Goal: Information Seeking & Learning: Find specific page/section

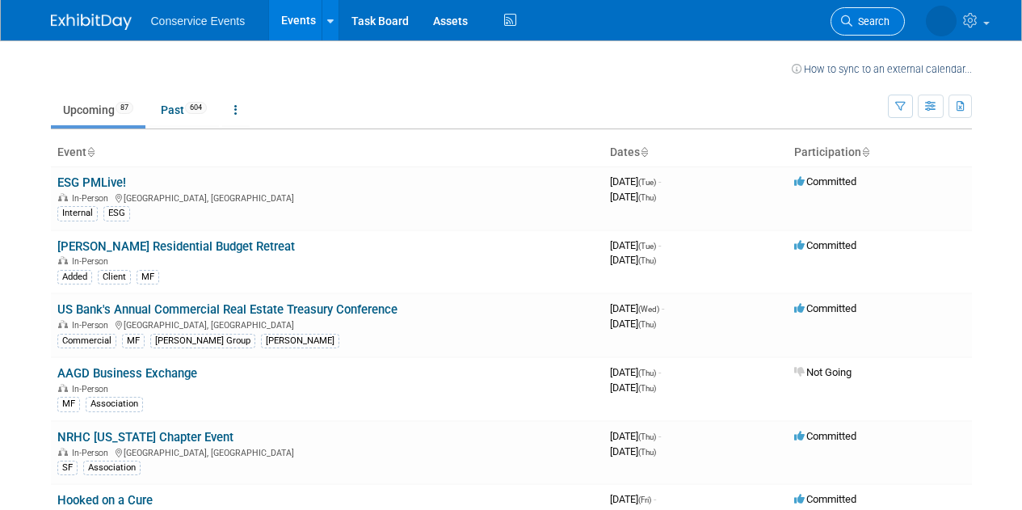
click at [878, 25] on span "Search" at bounding box center [871, 21] width 37 height 12
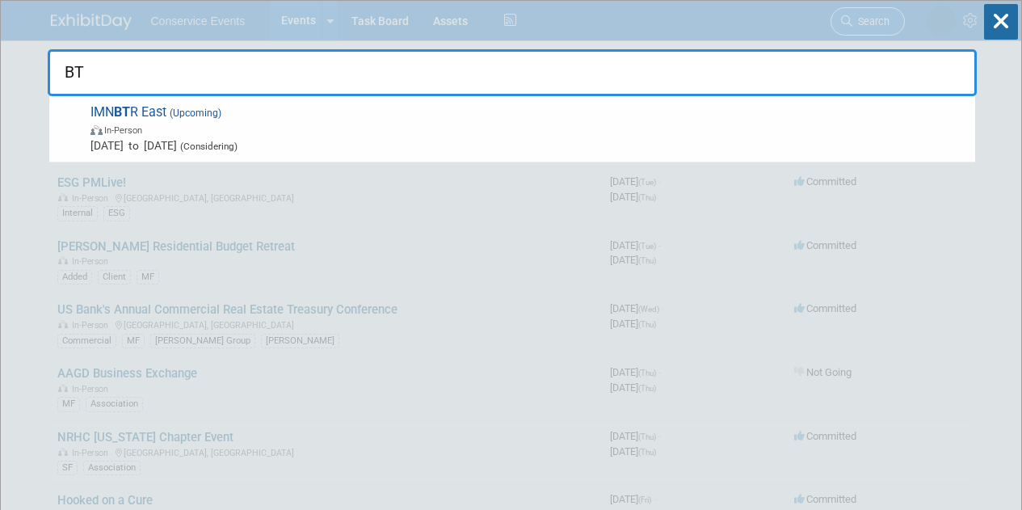
type input "BTR"
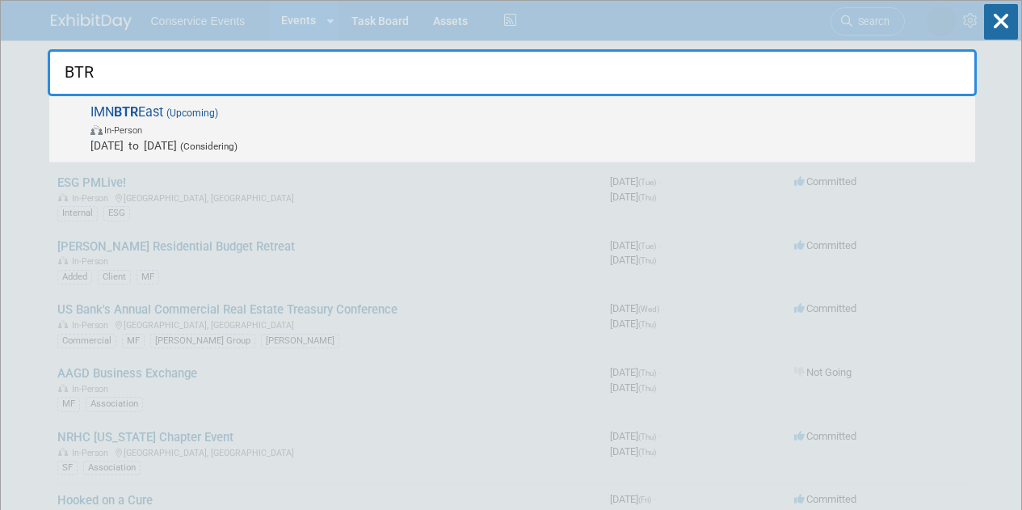
click at [156, 108] on span "IMN BTR East (Upcoming) In-Person Mar 16, 2026 to Mar 17, 2026 (Considering)" at bounding box center [527, 128] width 882 height 49
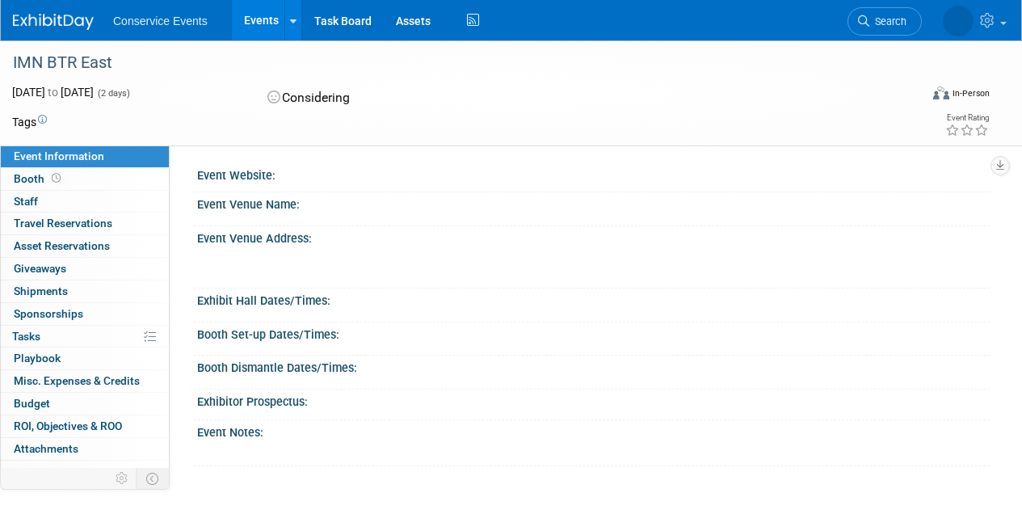
drag, startPoint x: 117, startPoint y: 63, endPoint x: 12, endPoint y: 61, distance: 105.1
click at [12, 61] on div "IMN BTR East" at bounding box center [457, 62] width 900 height 29
